Goal: Browse casually: Explore the website without a specific task or goal

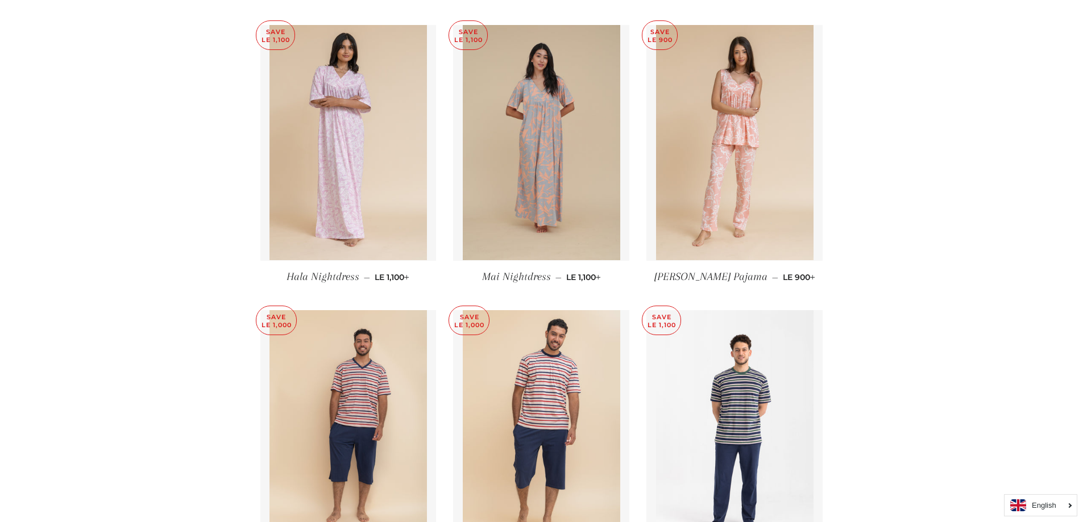
scroll to position [5186, 0]
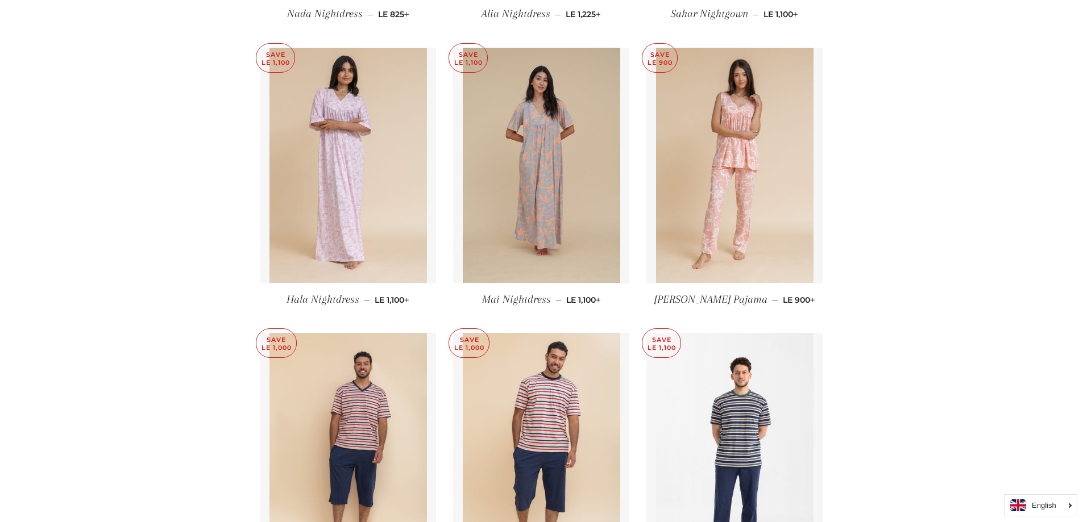
drag, startPoint x: 175, startPoint y: 270, endPoint x: 191, endPoint y: 130, distance: 141.3
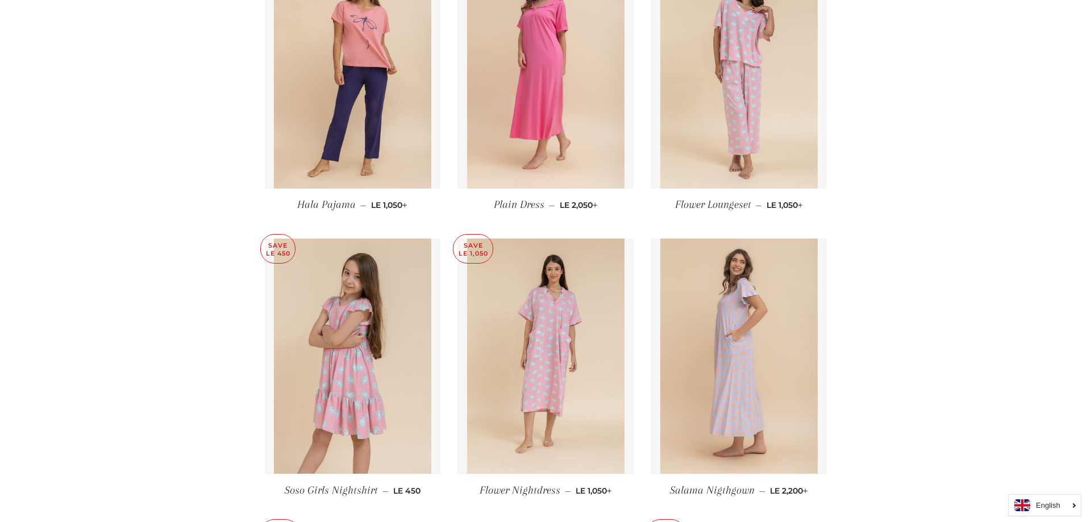
scroll to position [0, 0]
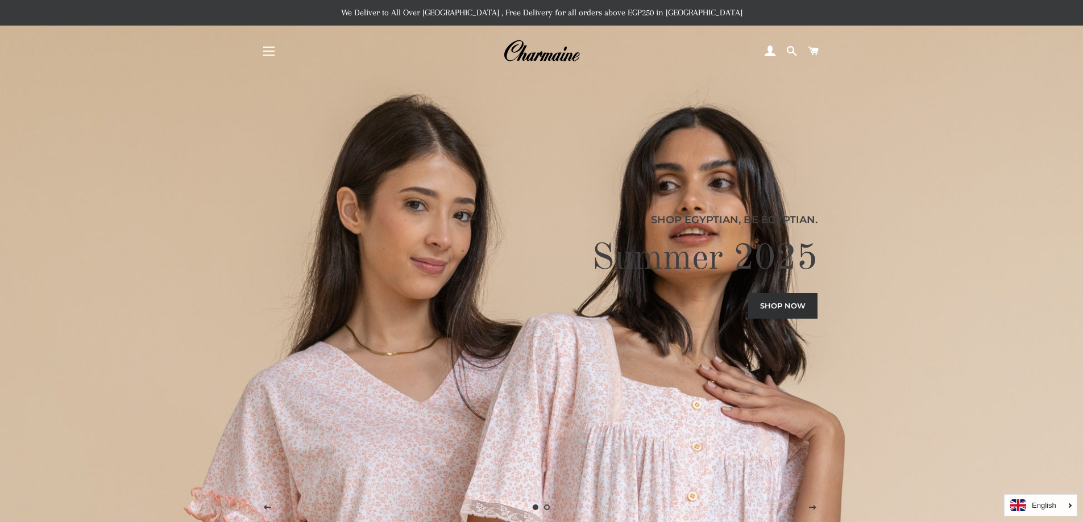
drag, startPoint x: 154, startPoint y: 348, endPoint x: 198, endPoint y: 145, distance: 207.7
click at [265, 52] on span "button" at bounding box center [268, 51] width 11 height 1
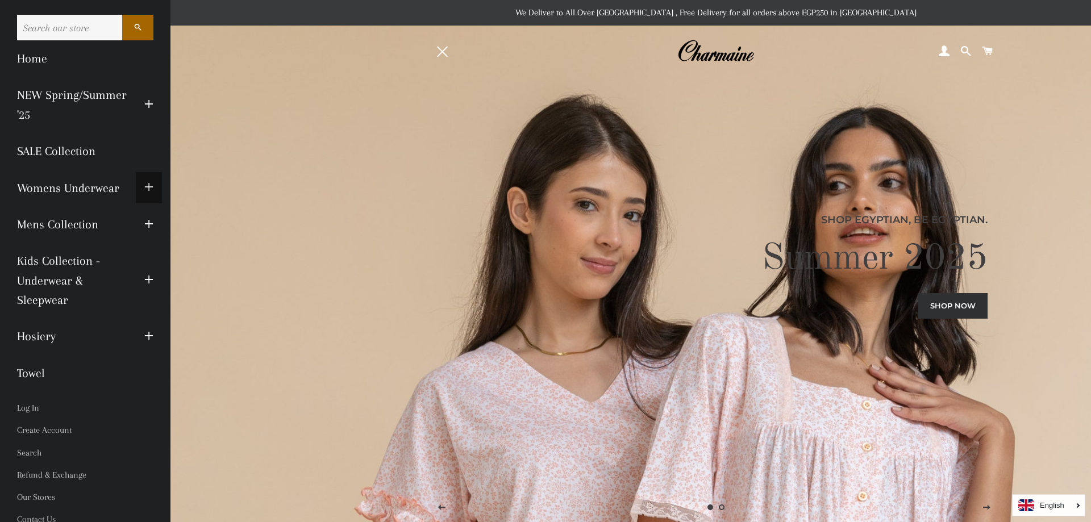
click at [136, 186] on button "Expand submenu Womens Underwear Collapse submenu Womens Underwear" at bounding box center [149, 187] width 26 height 31
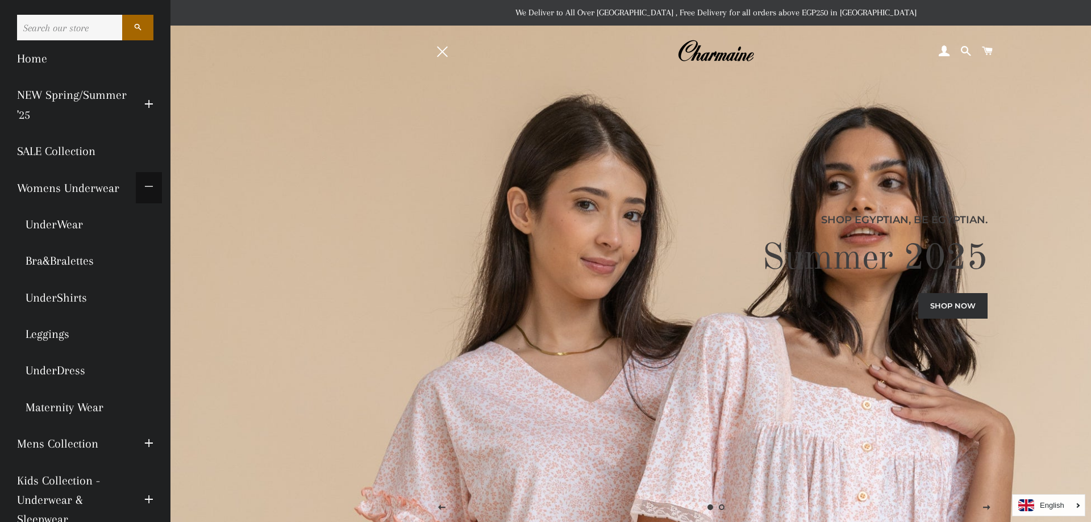
click at [144, 184] on span "button" at bounding box center [148, 188] width 9 height 14
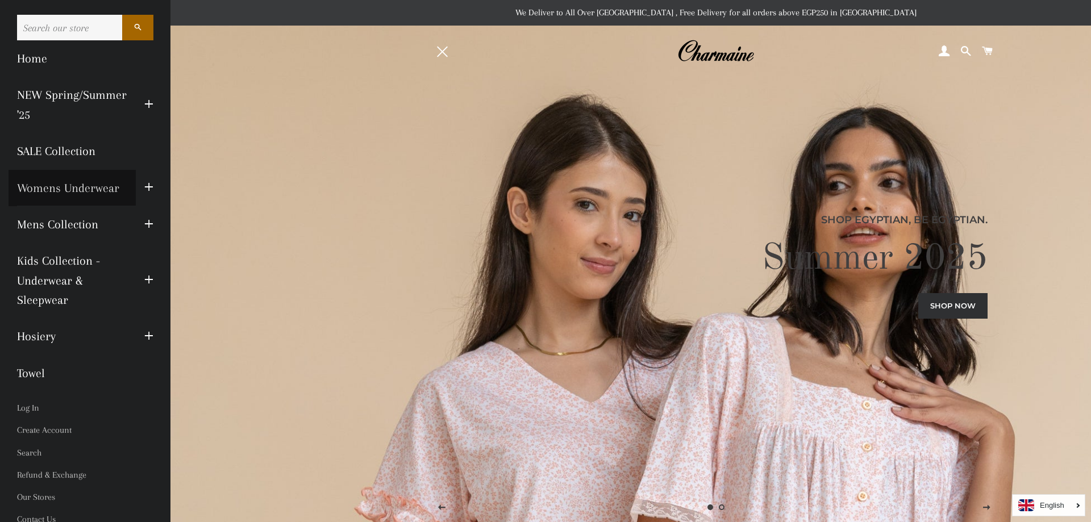
click at [68, 193] on link "Womens Underwear" at bounding box center [72, 188] width 127 height 36
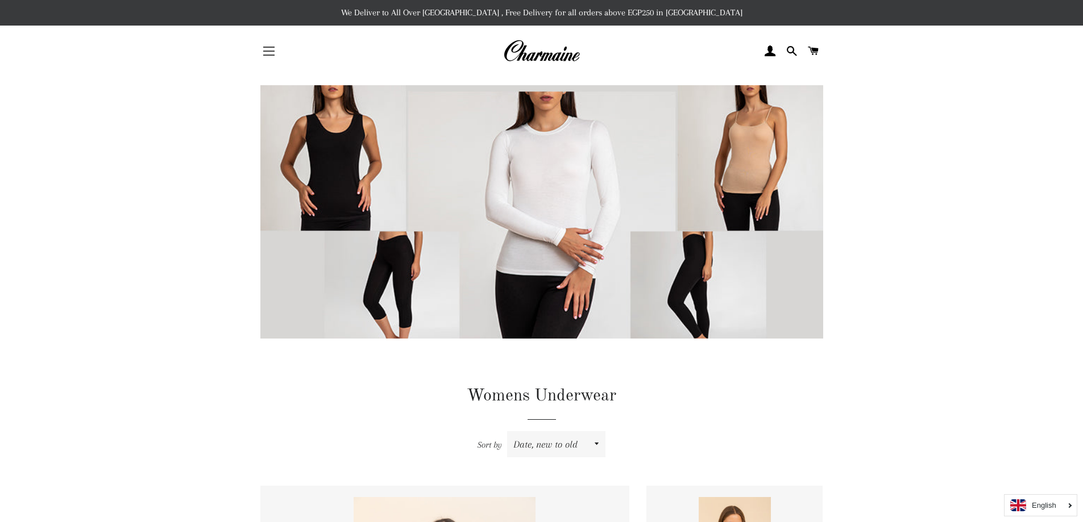
click at [271, 53] on button "Site navigation" at bounding box center [269, 51] width 28 height 28
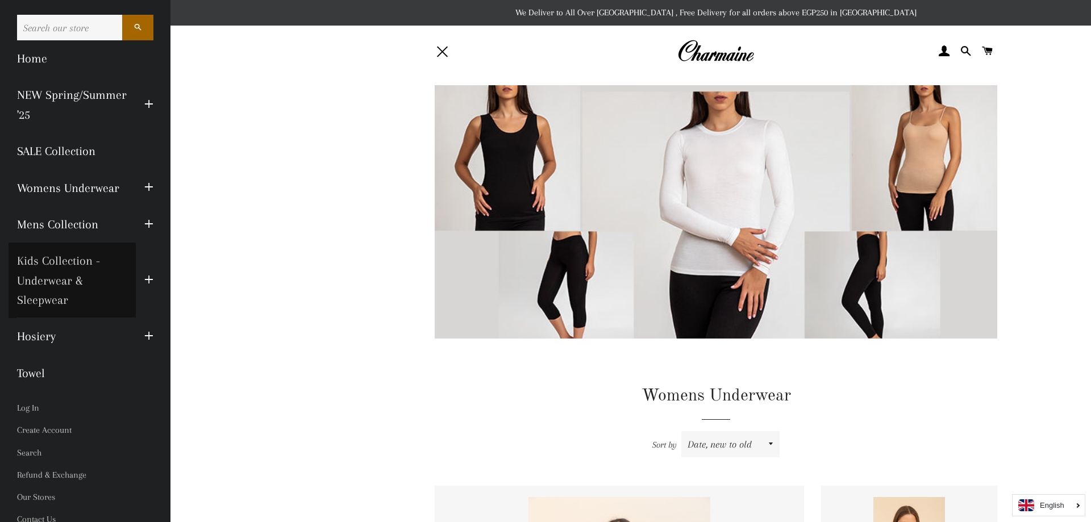
click at [60, 275] on link "Kids Collection - Underwear & Sleepwear" at bounding box center [72, 281] width 127 height 76
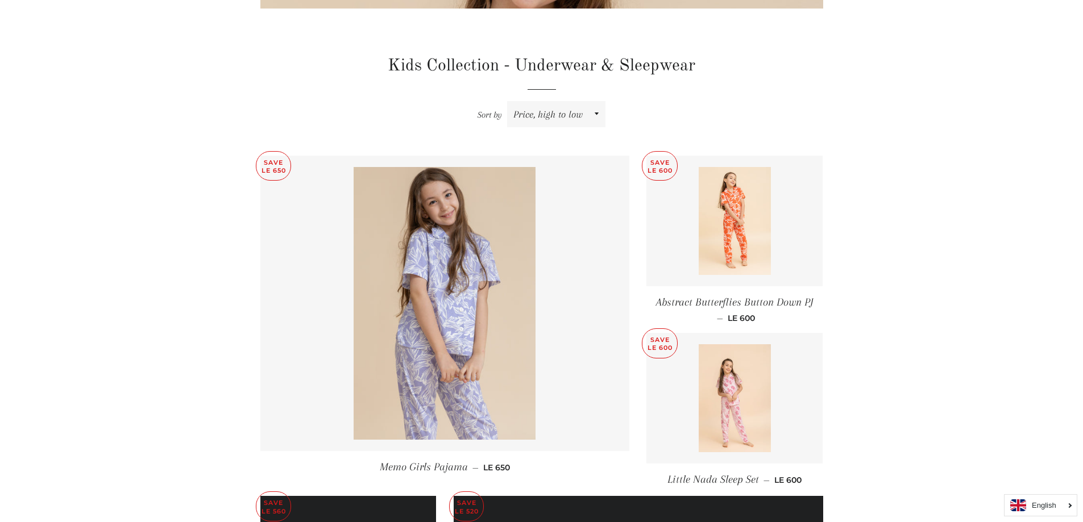
scroll to position [341, 0]
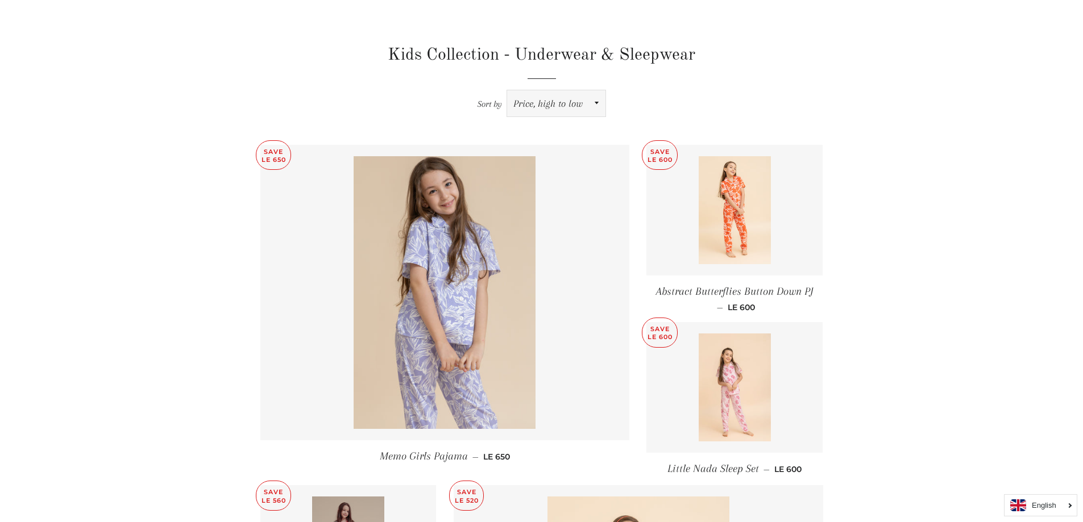
click at [589, 92] on select "Featured Best selling Alphabetically, A-Z Alphabetically, Z-A Price, low to hig…" at bounding box center [556, 103] width 98 height 26
click at [587, 94] on select "Featured Best selling Alphabetically, A-Z Alphabetically, Z-A Price, low to hig…" at bounding box center [556, 103] width 98 height 26
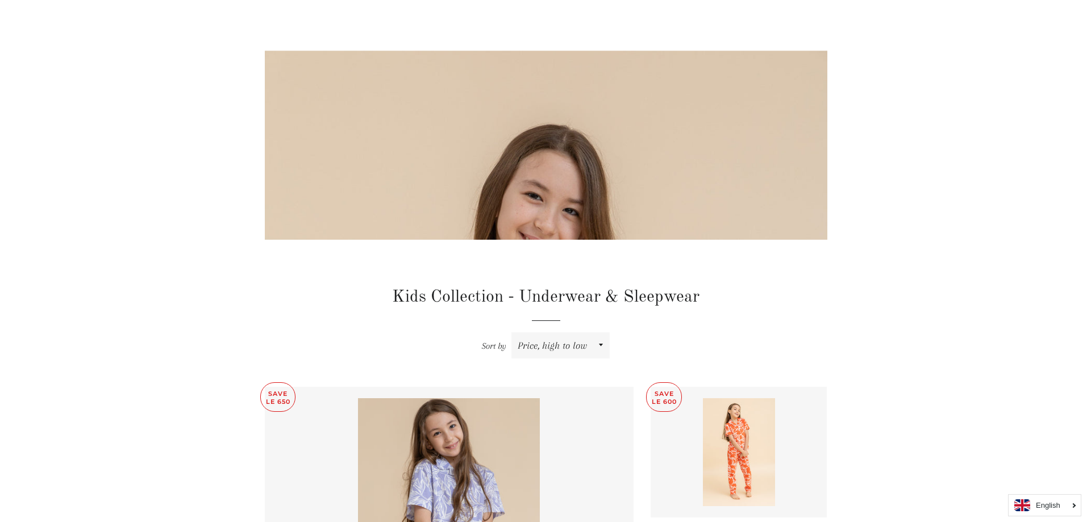
scroll to position [0, 0]
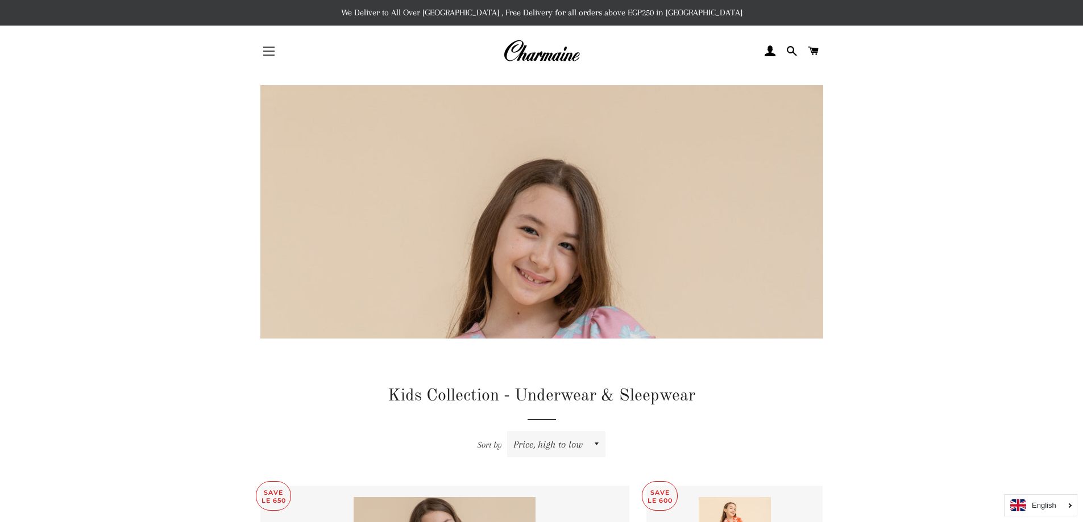
click at [264, 53] on button "Site navigation" at bounding box center [269, 51] width 28 height 28
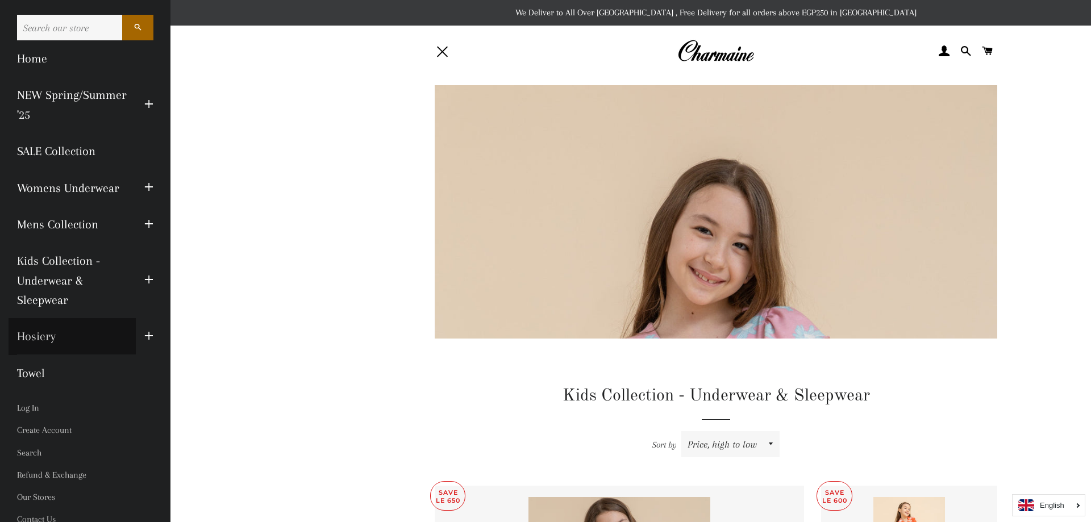
click at [103, 330] on link "Hosiery" at bounding box center [72, 336] width 127 height 36
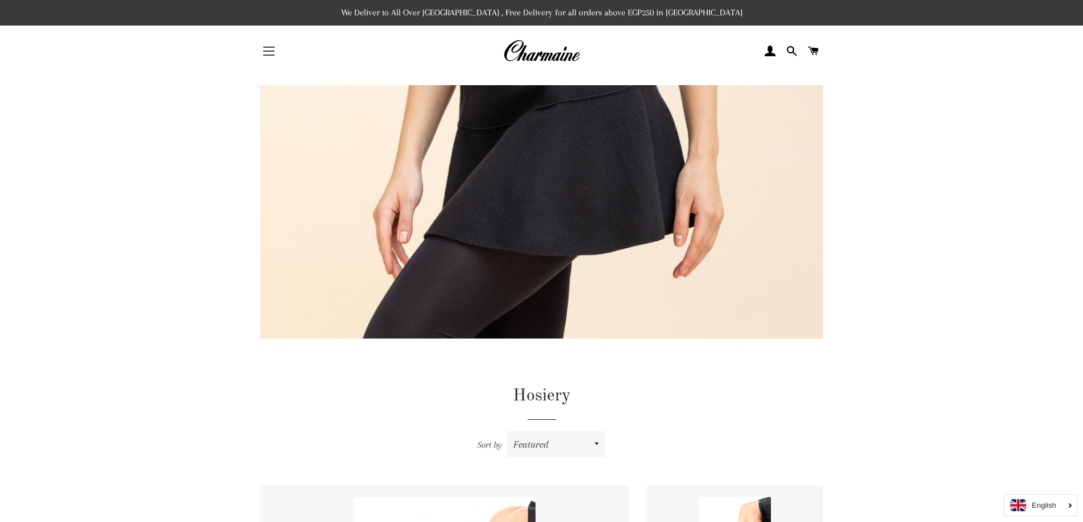
click at [267, 52] on span "button" at bounding box center [268, 51] width 11 height 1
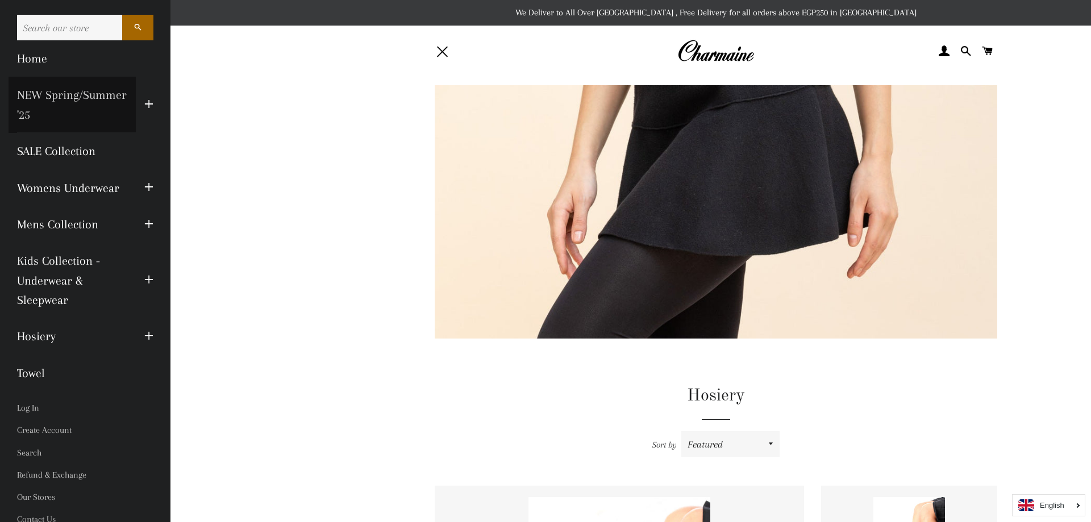
click at [103, 106] on link "NEW Spring/Summer '25" at bounding box center [72, 105] width 127 height 56
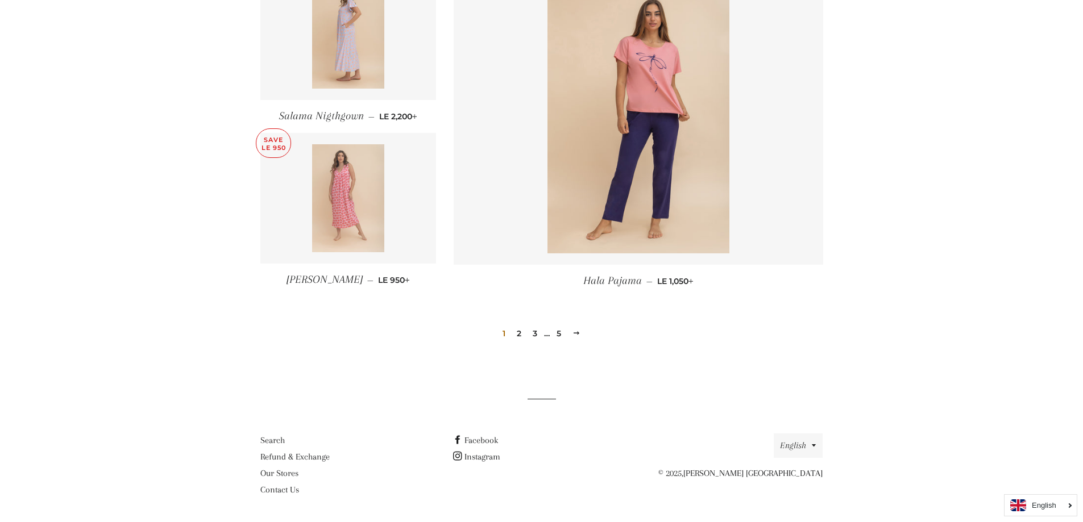
scroll to position [1501, 0]
click at [516, 332] on link "2" at bounding box center [519, 333] width 14 height 17
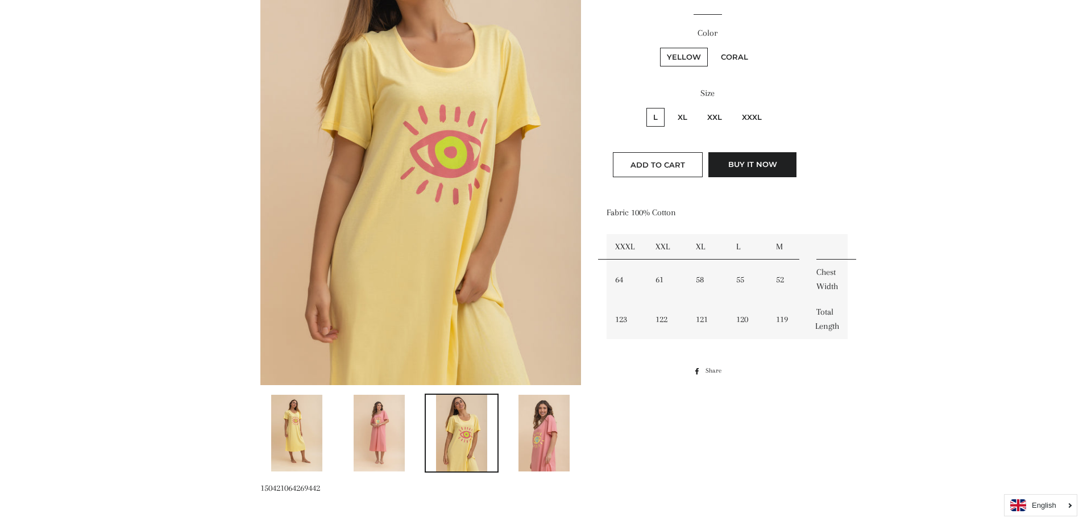
scroll to position [227, 0]
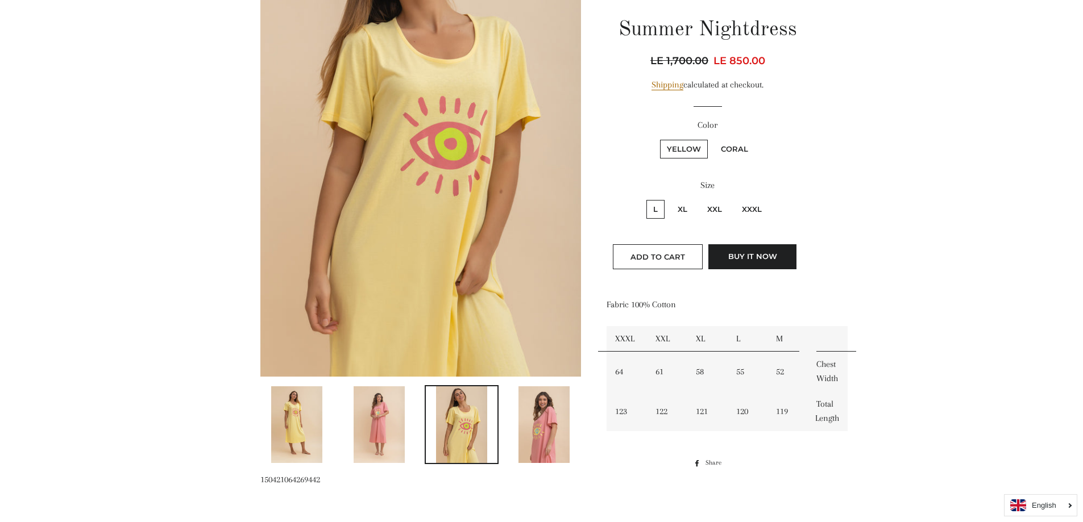
click at [387, 445] on img at bounding box center [379, 424] width 51 height 77
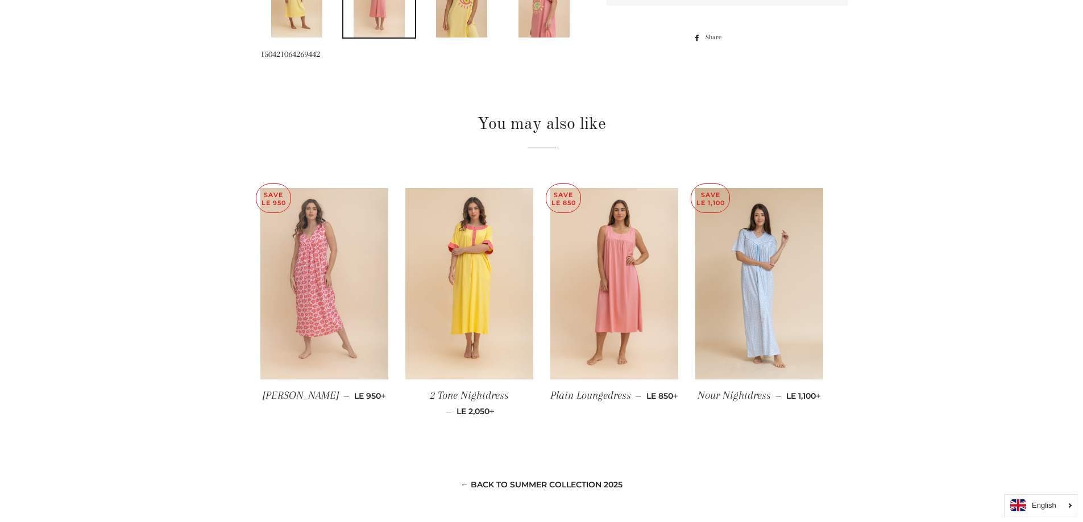
scroll to position [652, 0]
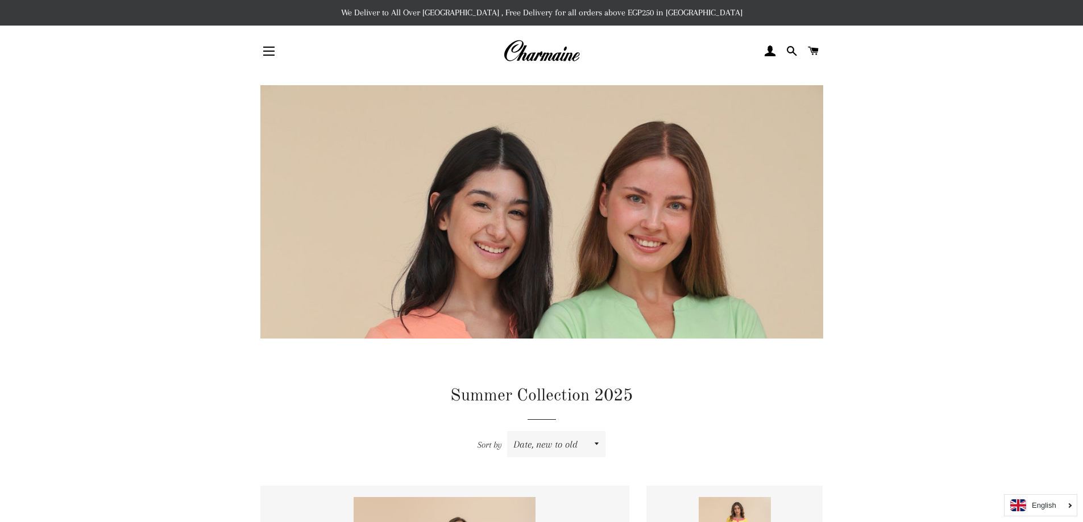
drag, startPoint x: 209, startPoint y: 276, endPoint x: 223, endPoint y: 76, distance: 200.0
click at [266, 52] on button "Site navigation" at bounding box center [269, 51] width 28 height 28
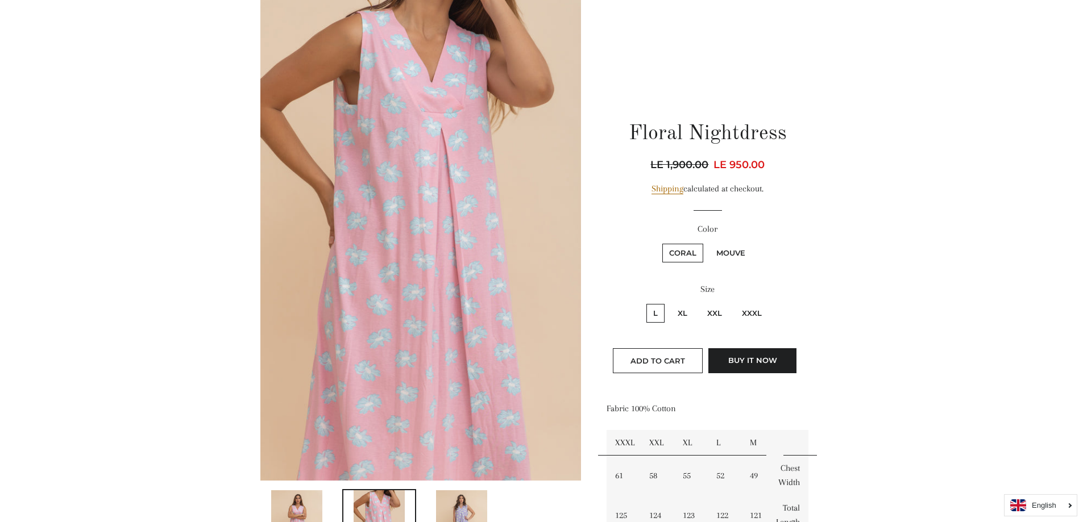
scroll to position [227, 0]
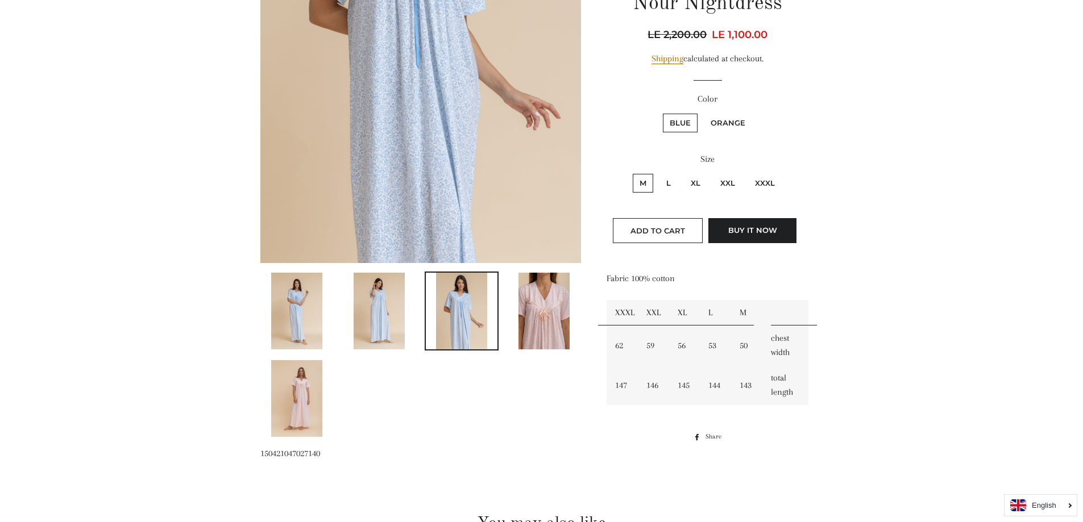
click at [286, 298] on img at bounding box center [296, 311] width 51 height 77
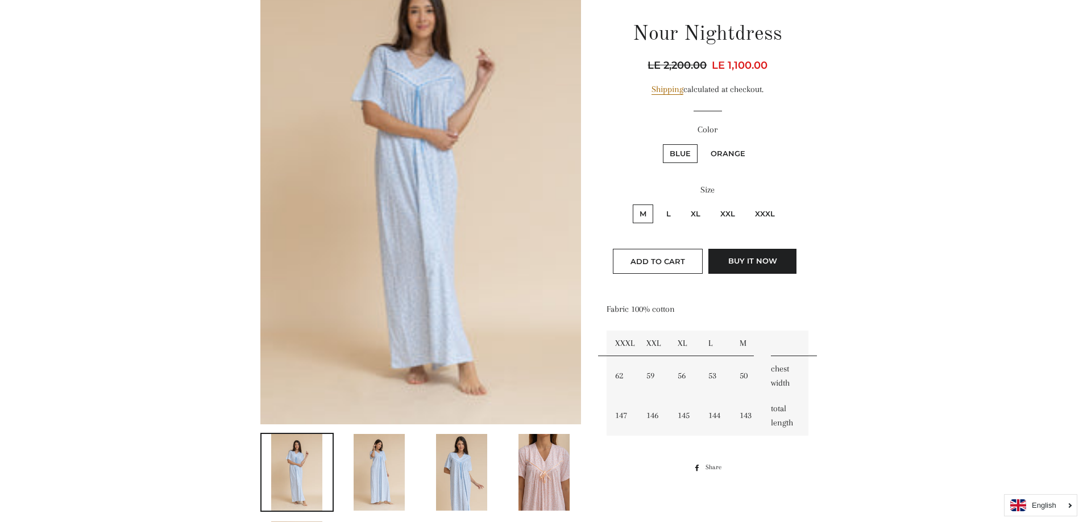
scroll to position [198, 0]
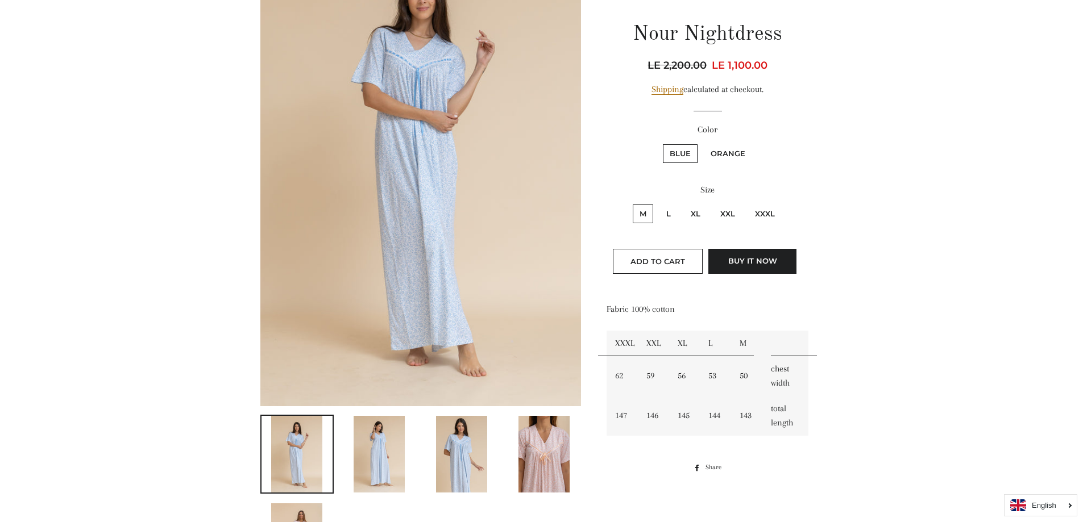
click at [365, 464] on img at bounding box center [379, 454] width 51 height 77
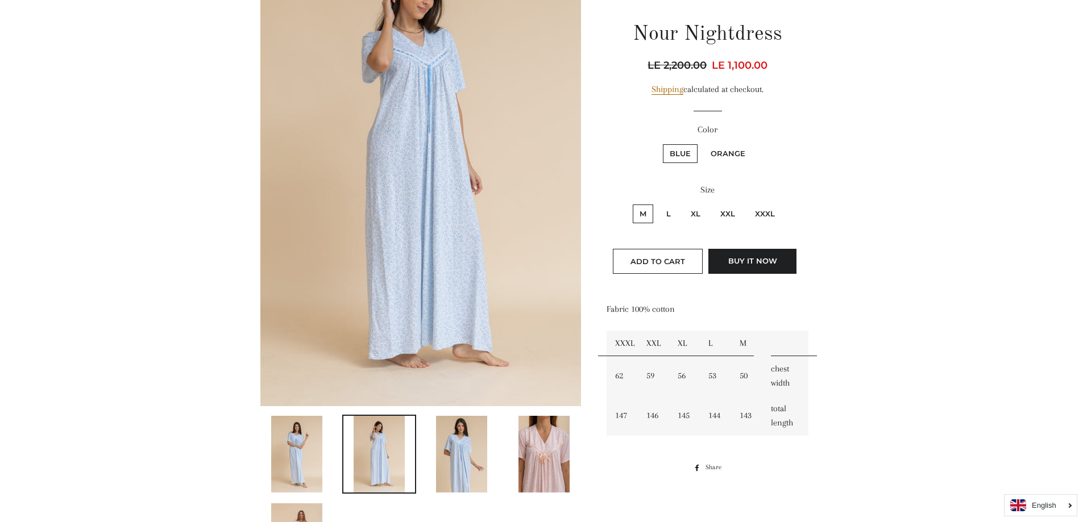
click at [480, 448] on img at bounding box center [461, 454] width 51 height 77
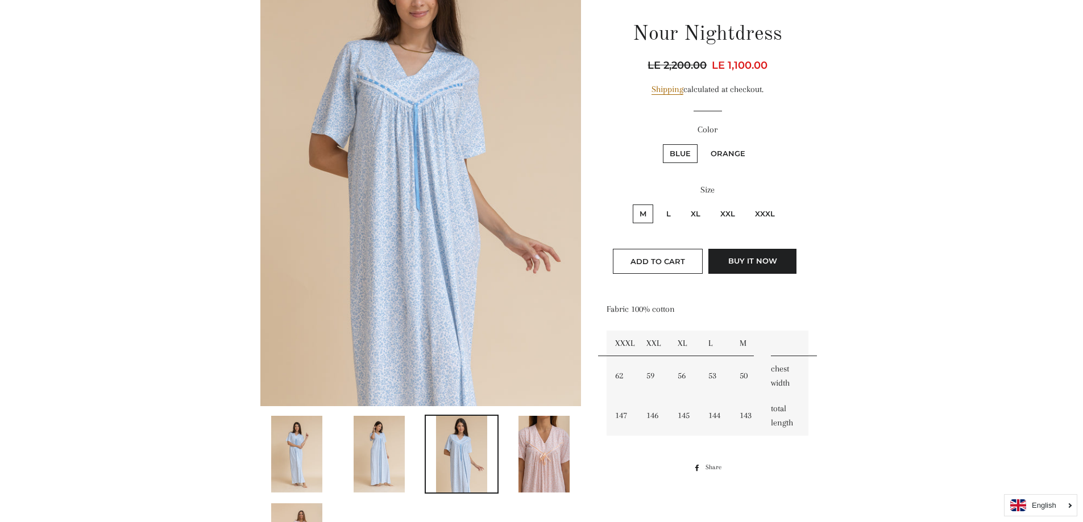
click at [550, 461] on img at bounding box center [543, 454] width 51 height 77
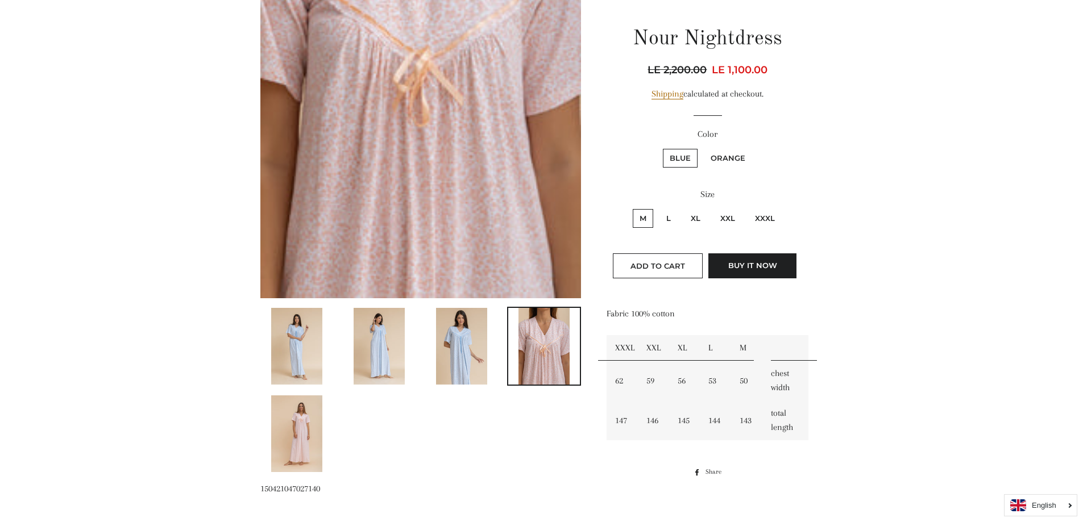
scroll to position [311, 0]
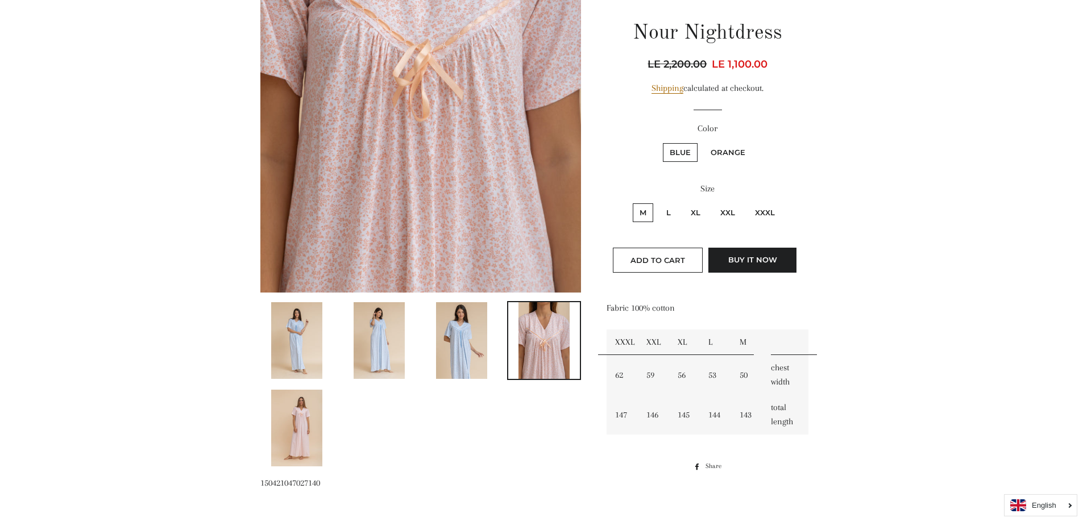
click at [291, 433] on img at bounding box center [296, 428] width 51 height 77
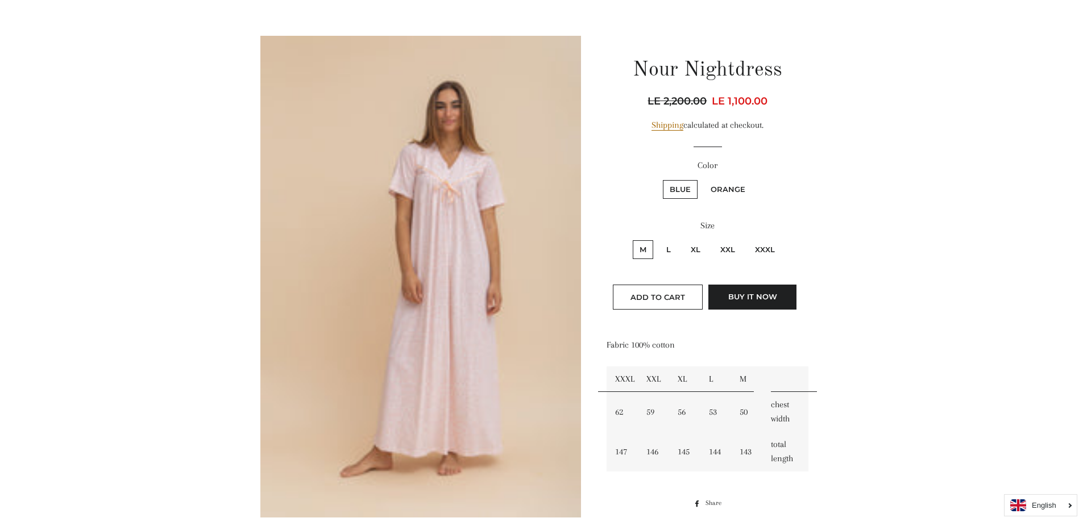
scroll to position [0, 0]
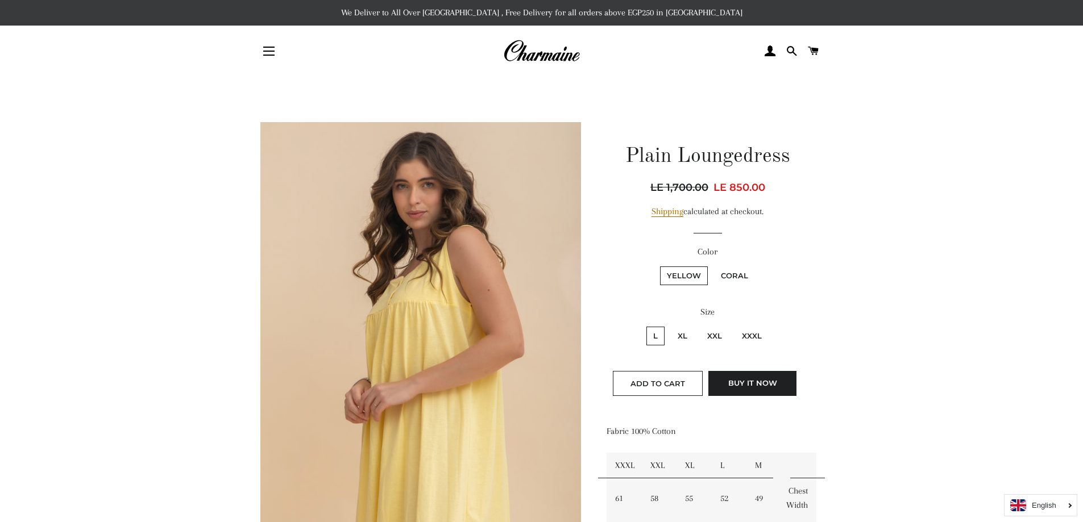
scroll to position [171, 0]
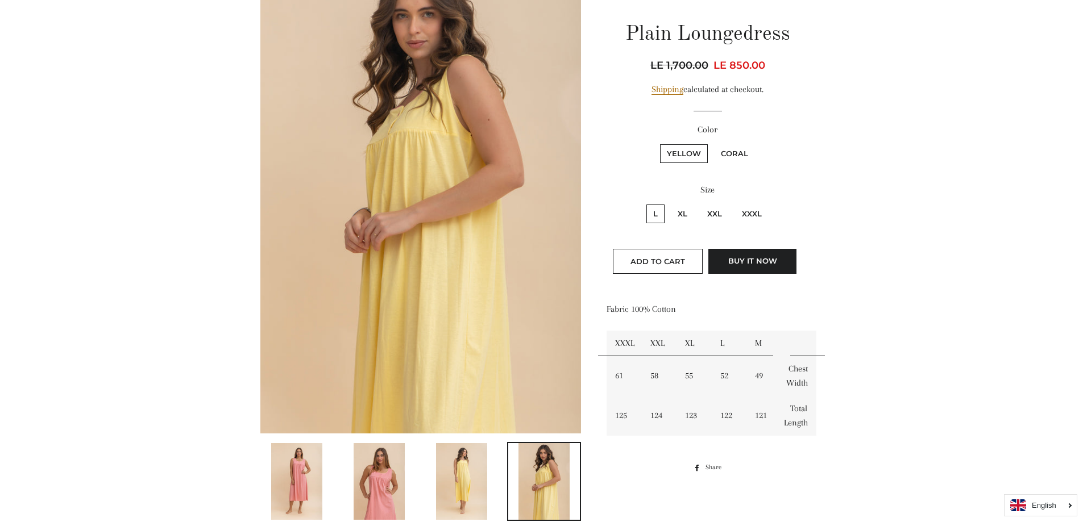
click at [490, 483] on link at bounding box center [462, 481] width 74 height 79
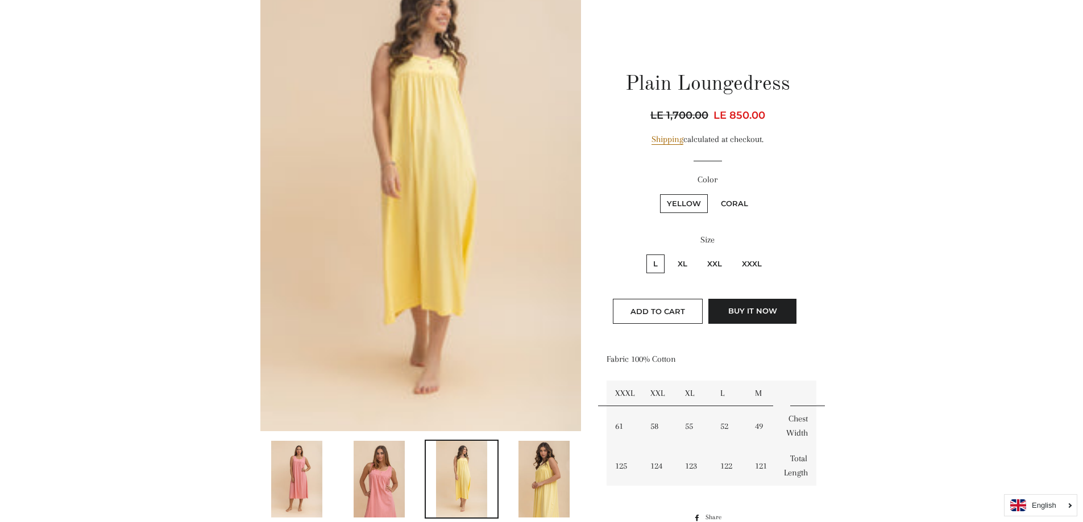
scroll to position [27, 0]
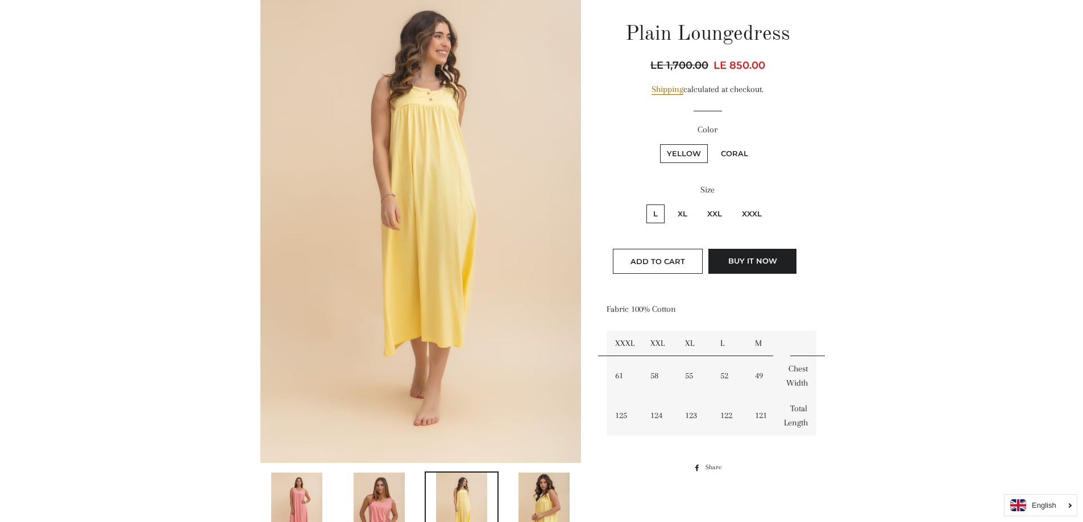
click at [384, 480] on img at bounding box center [379, 511] width 51 height 77
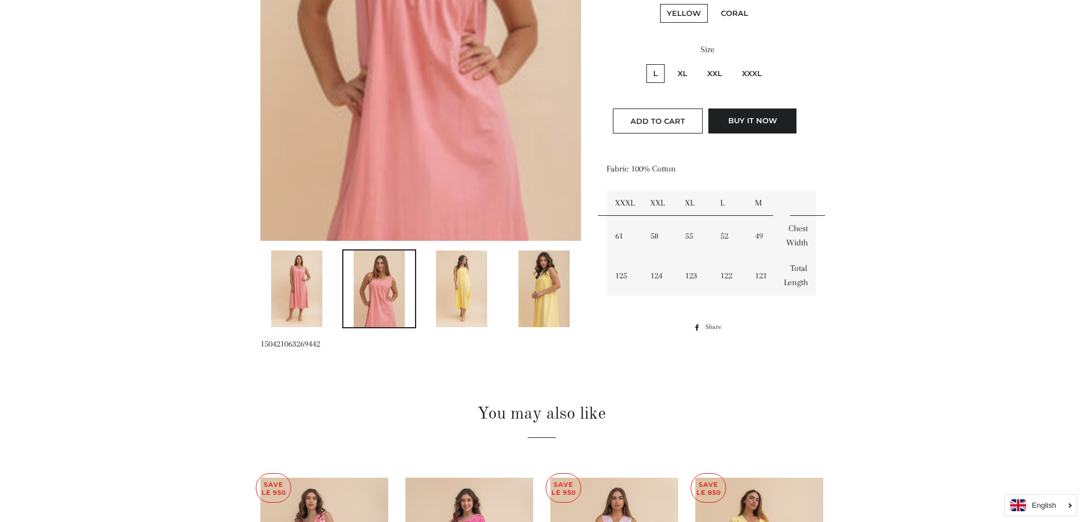
scroll to position [225, 0]
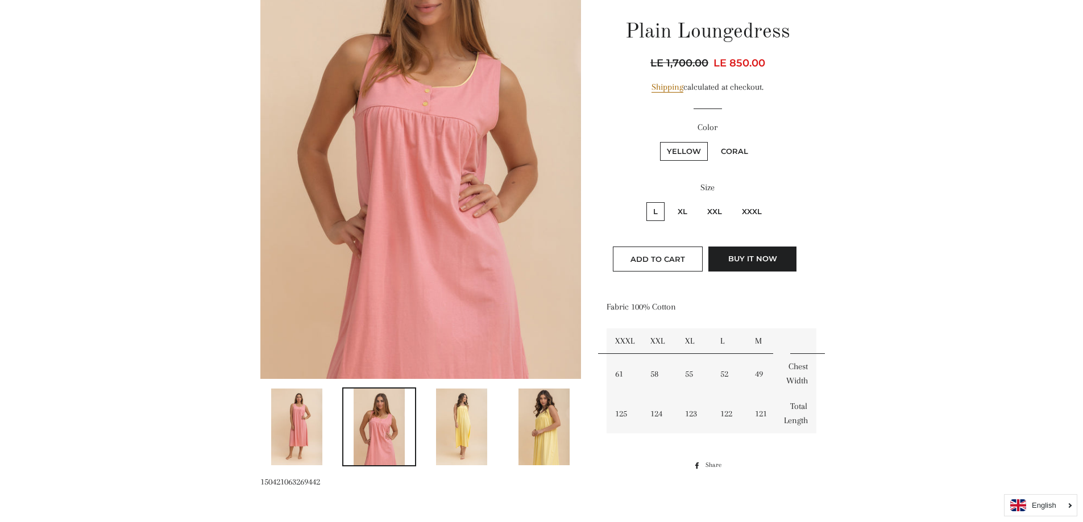
click at [302, 442] on img at bounding box center [296, 427] width 51 height 77
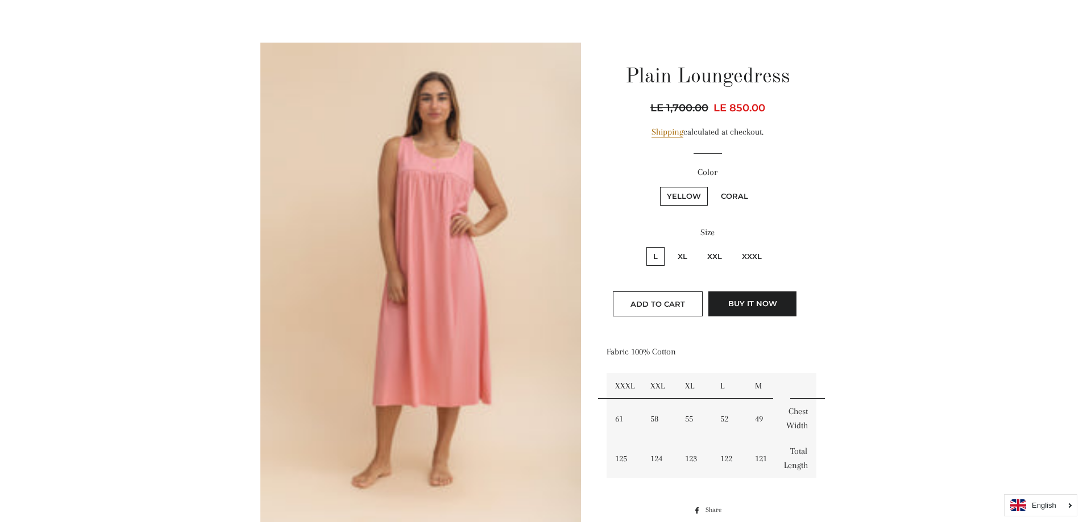
scroll to position [0, 0]
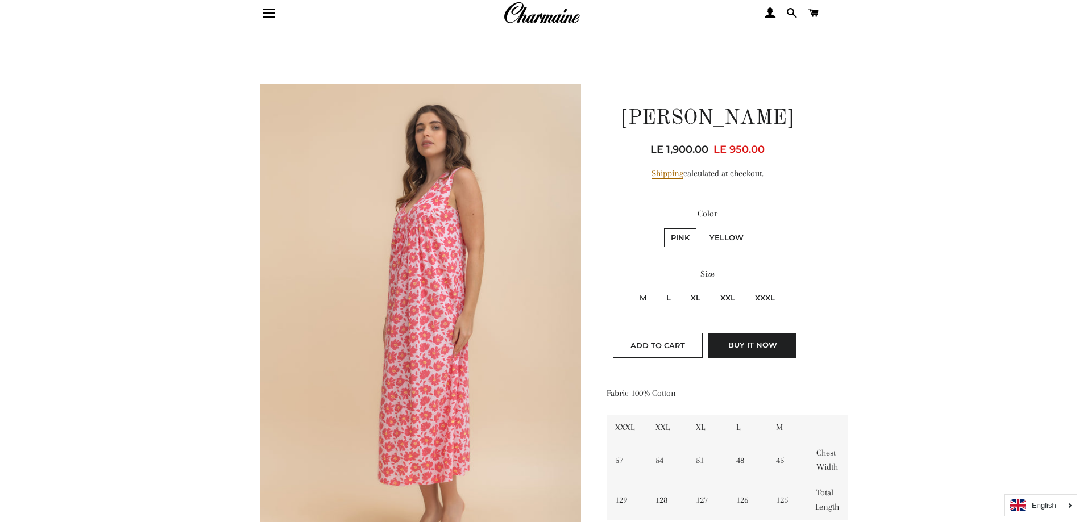
scroll to position [284, 0]
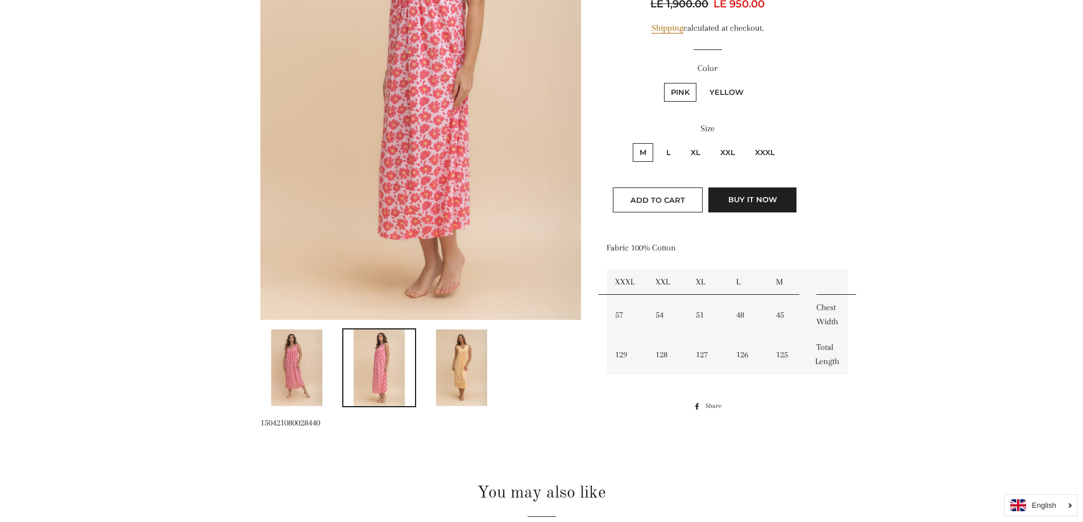
click at [446, 352] on img at bounding box center [461, 368] width 51 height 77
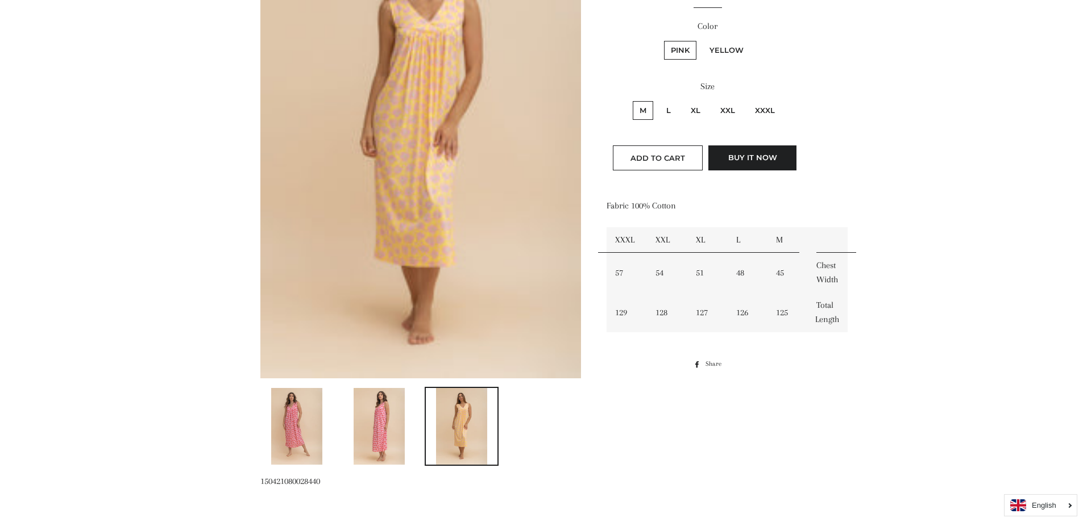
scroll to position [227, 0]
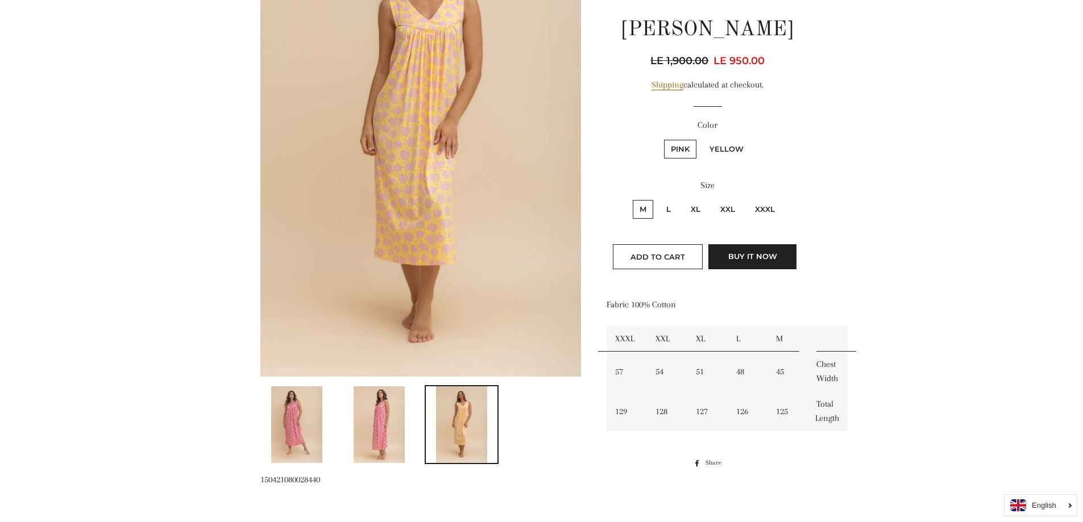
click at [306, 421] on img at bounding box center [296, 424] width 51 height 77
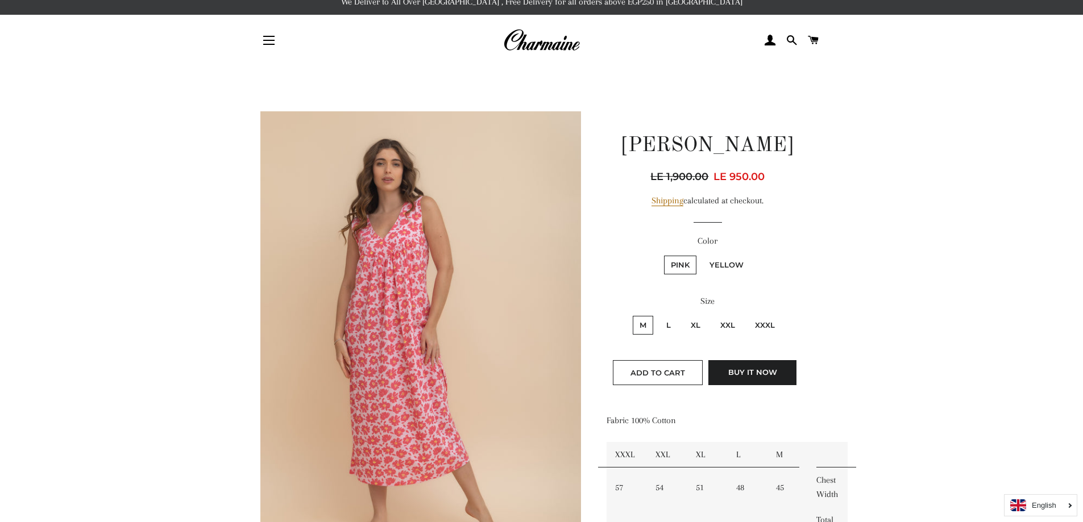
scroll to position [0, 0]
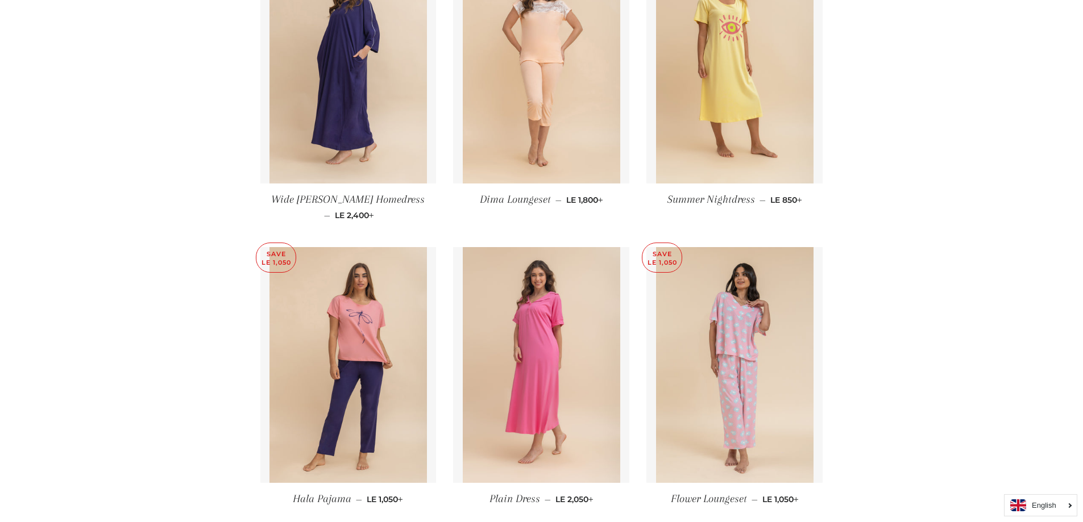
scroll to position [1478, 0]
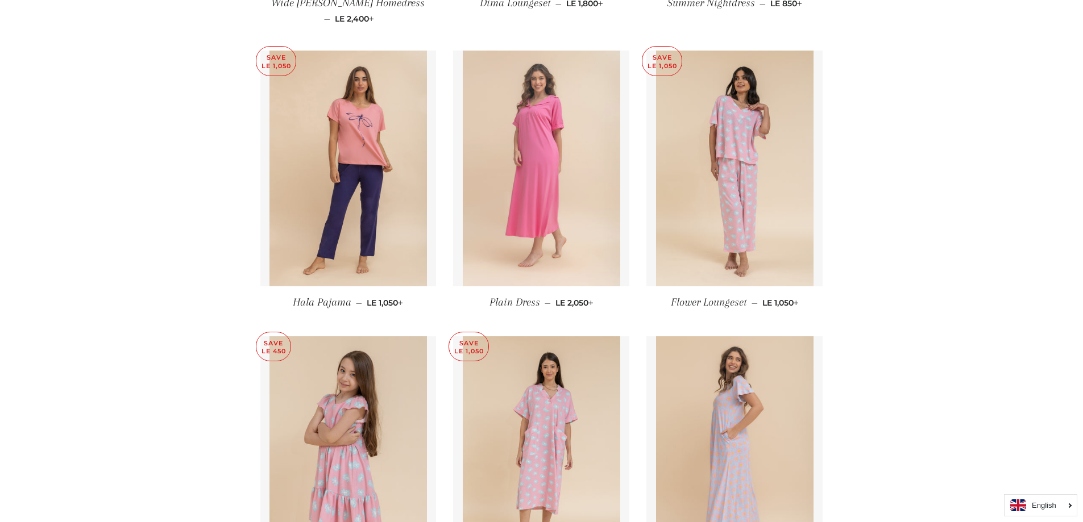
click at [550, 182] on img at bounding box center [541, 169] width 157 height 236
